Goal: Navigation & Orientation: Find specific page/section

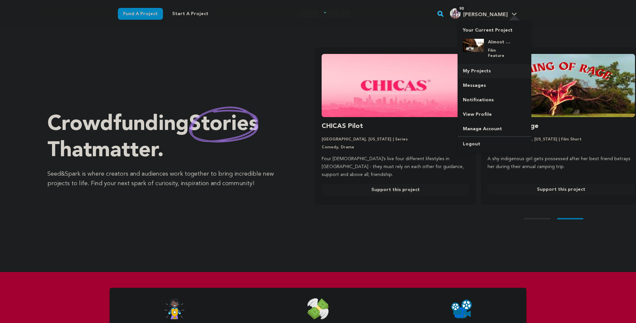
scroll to position [0, 171]
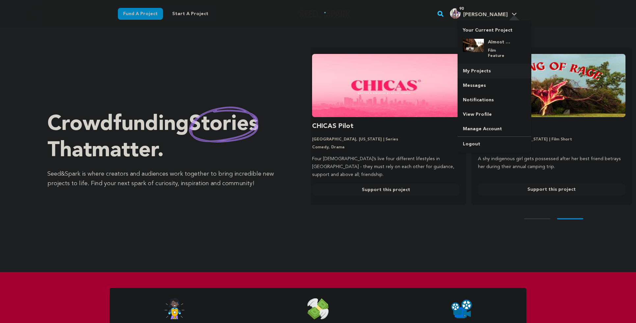
click at [477, 66] on link "My Projects" at bounding box center [495, 71] width 74 height 14
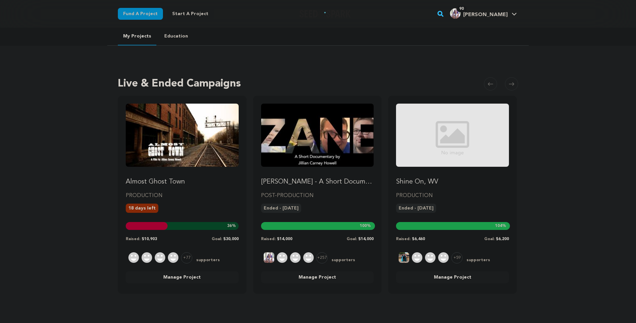
click at [159, 155] on img "Fund Almost Ghost Town" at bounding box center [182, 135] width 113 height 63
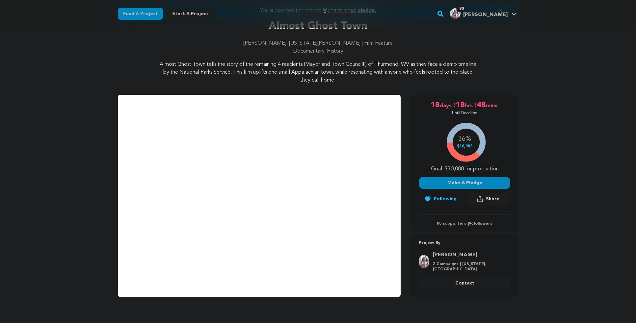
scroll to position [54, 0]
